Goal: Task Accomplishment & Management: Use online tool/utility

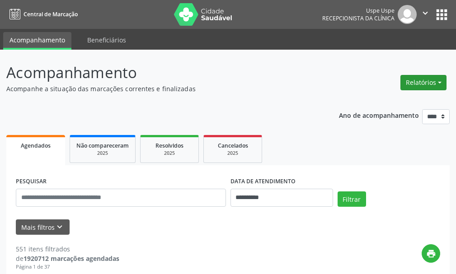
click at [412, 85] on button "Relatórios" at bounding box center [424, 82] width 46 height 15
click at [396, 104] on link "Agendamentos" at bounding box center [398, 102] width 97 height 13
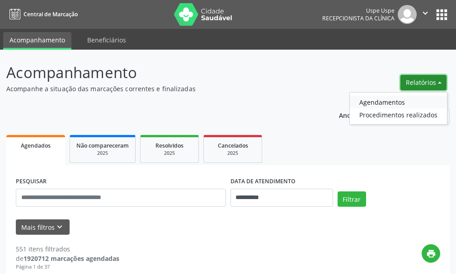
select select "*"
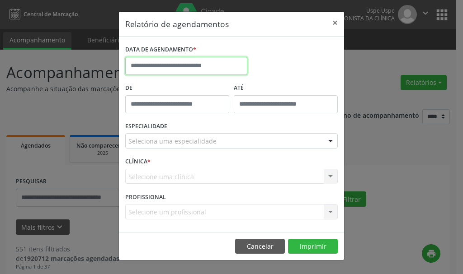
click at [198, 65] on input "text" at bounding box center [186, 66] width 122 height 18
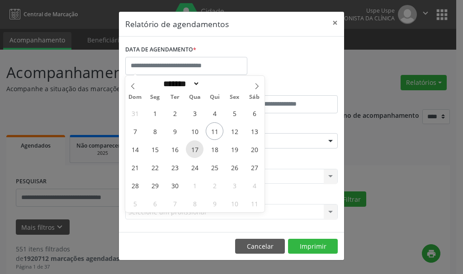
click at [197, 148] on span "17" at bounding box center [195, 150] width 18 height 18
type input "**********"
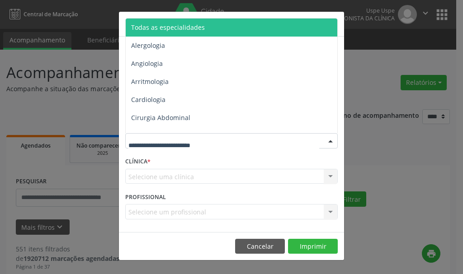
click at [194, 26] on span "Todas as especialidades" at bounding box center [168, 27] width 74 height 9
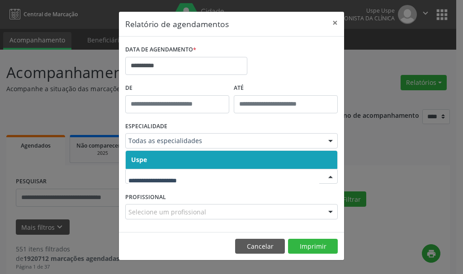
click at [159, 156] on span "Uspe" at bounding box center [232, 160] width 212 height 18
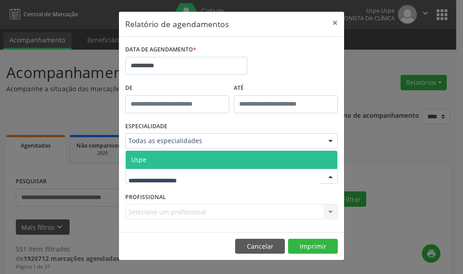
click at [159, 158] on span "Uspe" at bounding box center [232, 160] width 212 height 18
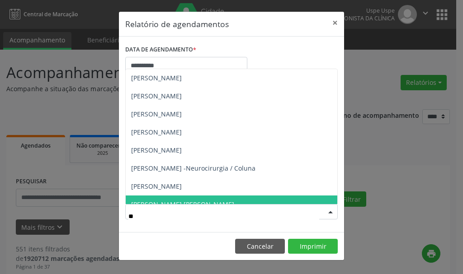
type input "***"
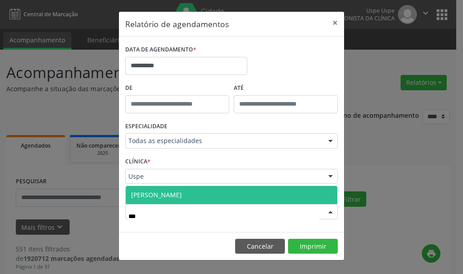
click at [156, 192] on span "[PERSON_NAME]" at bounding box center [156, 195] width 51 height 9
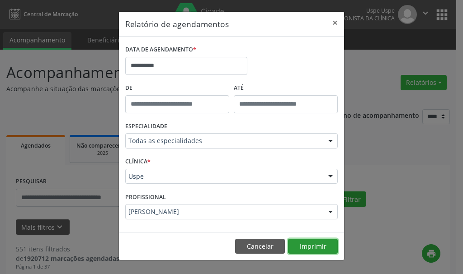
click at [311, 248] on button "Imprimir" at bounding box center [313, 246] width 50 height 15
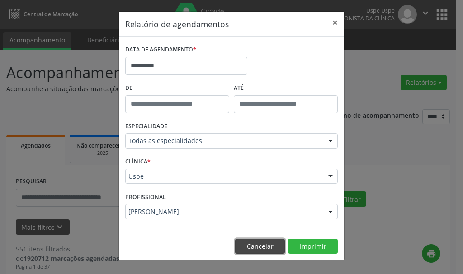
drag, startPoint x: 265, startPoint y: 250, endPoint x: 264, endPoint y: 243, distance: 7.8
click at [265, 246] on button "Cancelar" at bounding box center [260, 246] width 50 height 15
